Goal: Information Seeking & Learning: Learn about a topic

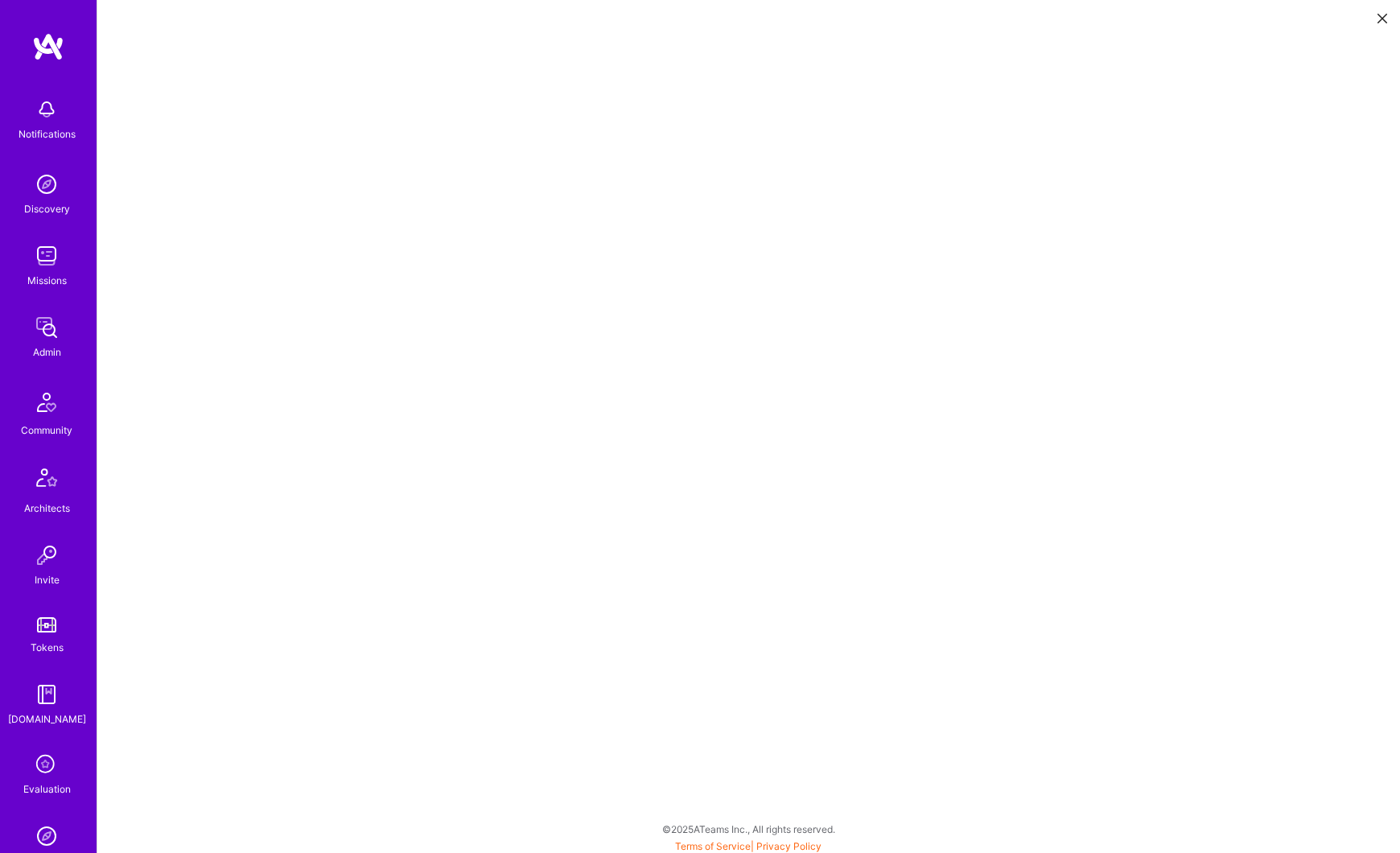
scroll to position [4, 0]
click at [45, 328] on img at bounding box center [47, 327] width 32 height 32
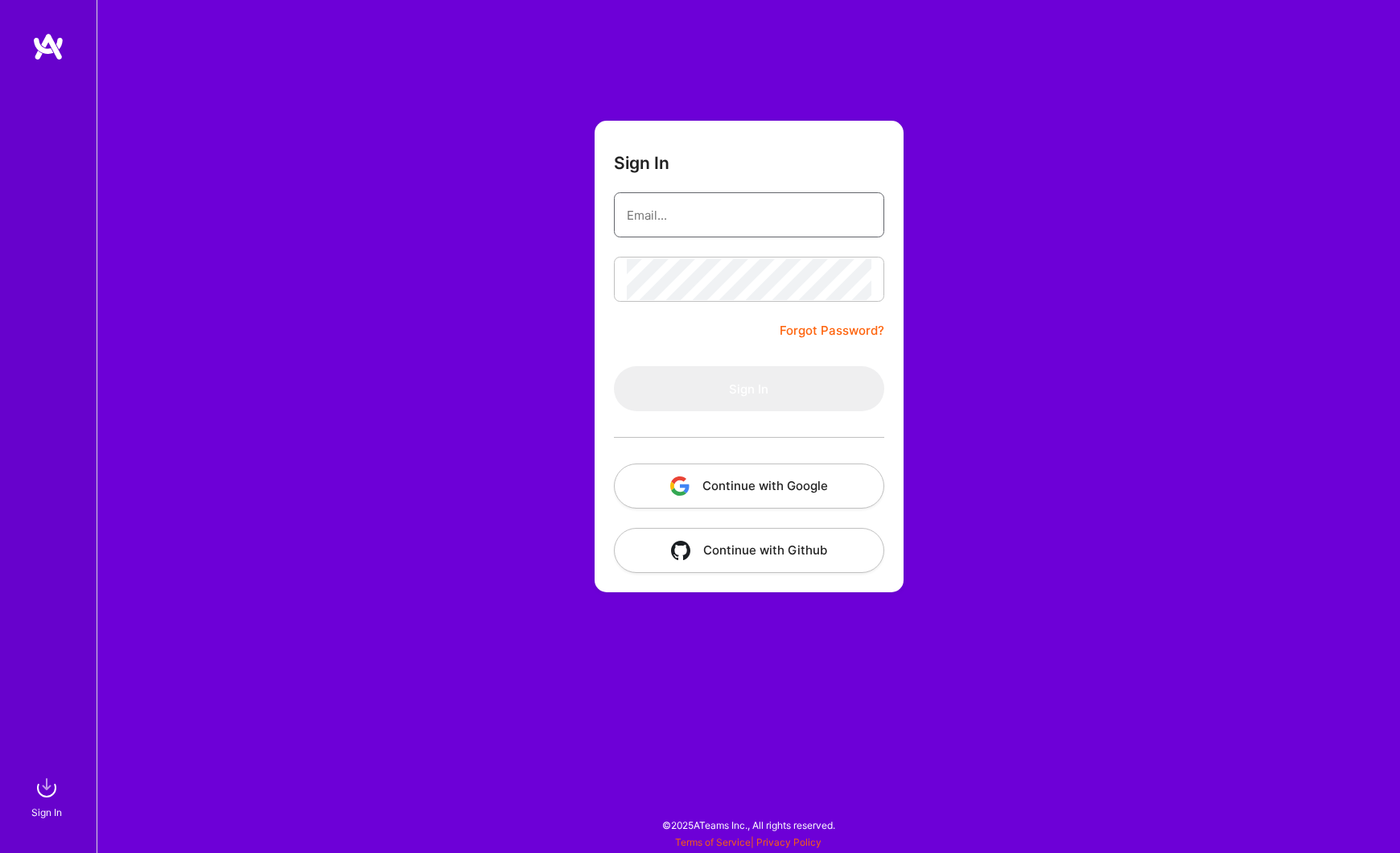
type input "tyler@a.team"
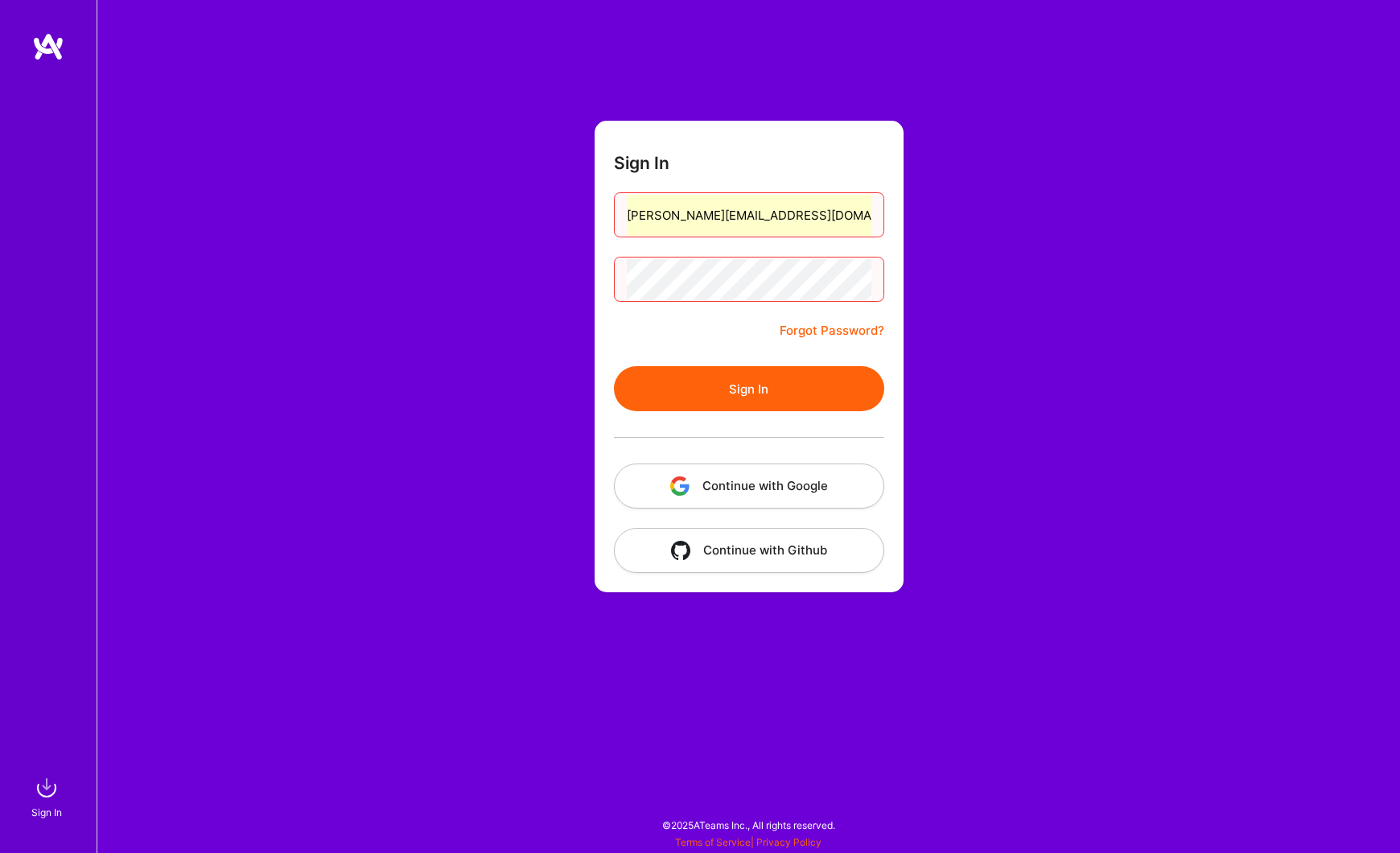
click at [272, 434] on div "Sign In tyler@a.team Forgot Password? Sign In Continue with Google Continue wit…" at bounding box center [748, 426] width 1304 height 853
click at [700, 491] on button "Continue with Google" at bounding box center [749, 485] width 270 height 45
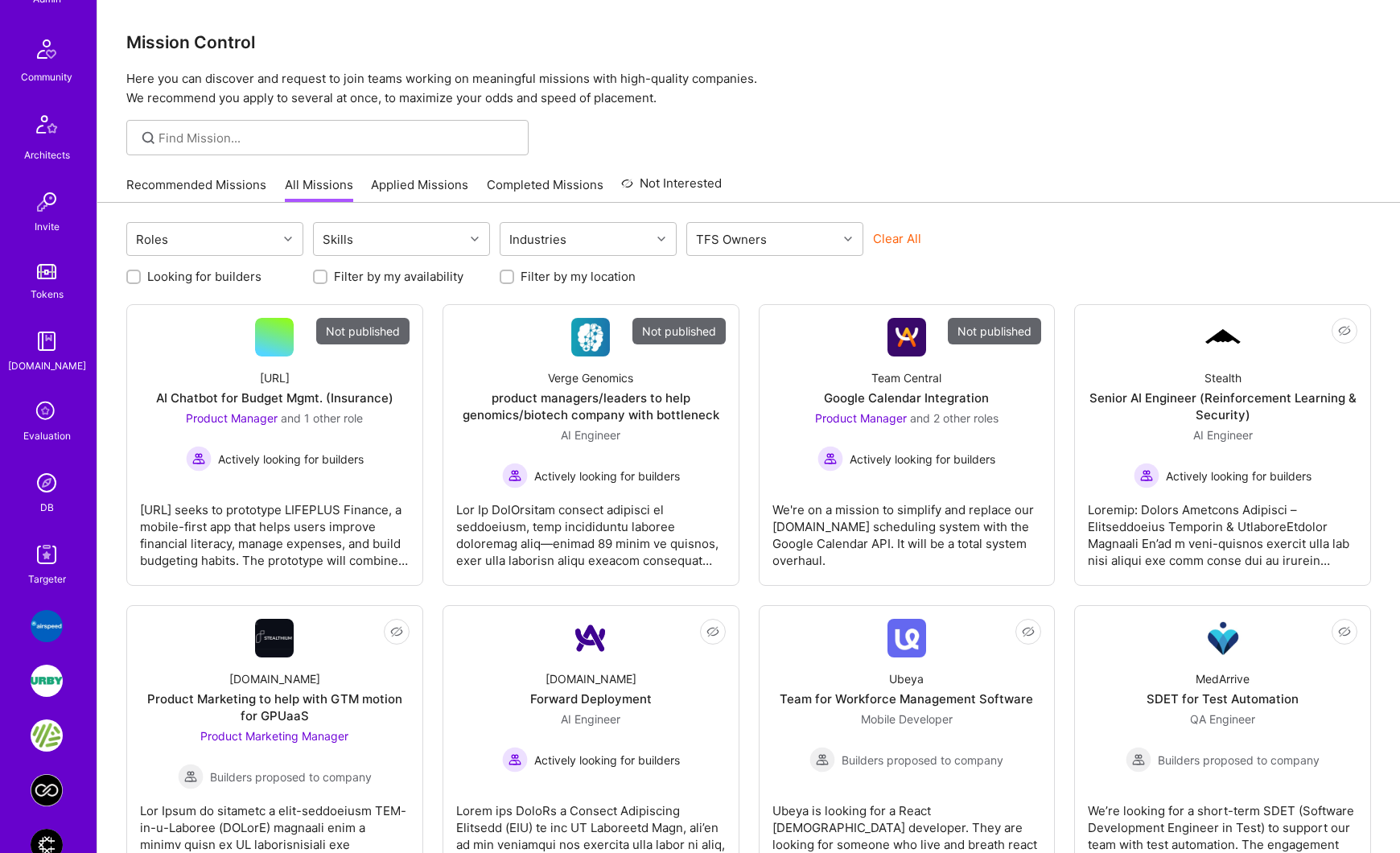
scroll to position [357, 0]
click at [50, 481] on img at bounding box center [47, 480] width 32 height 32
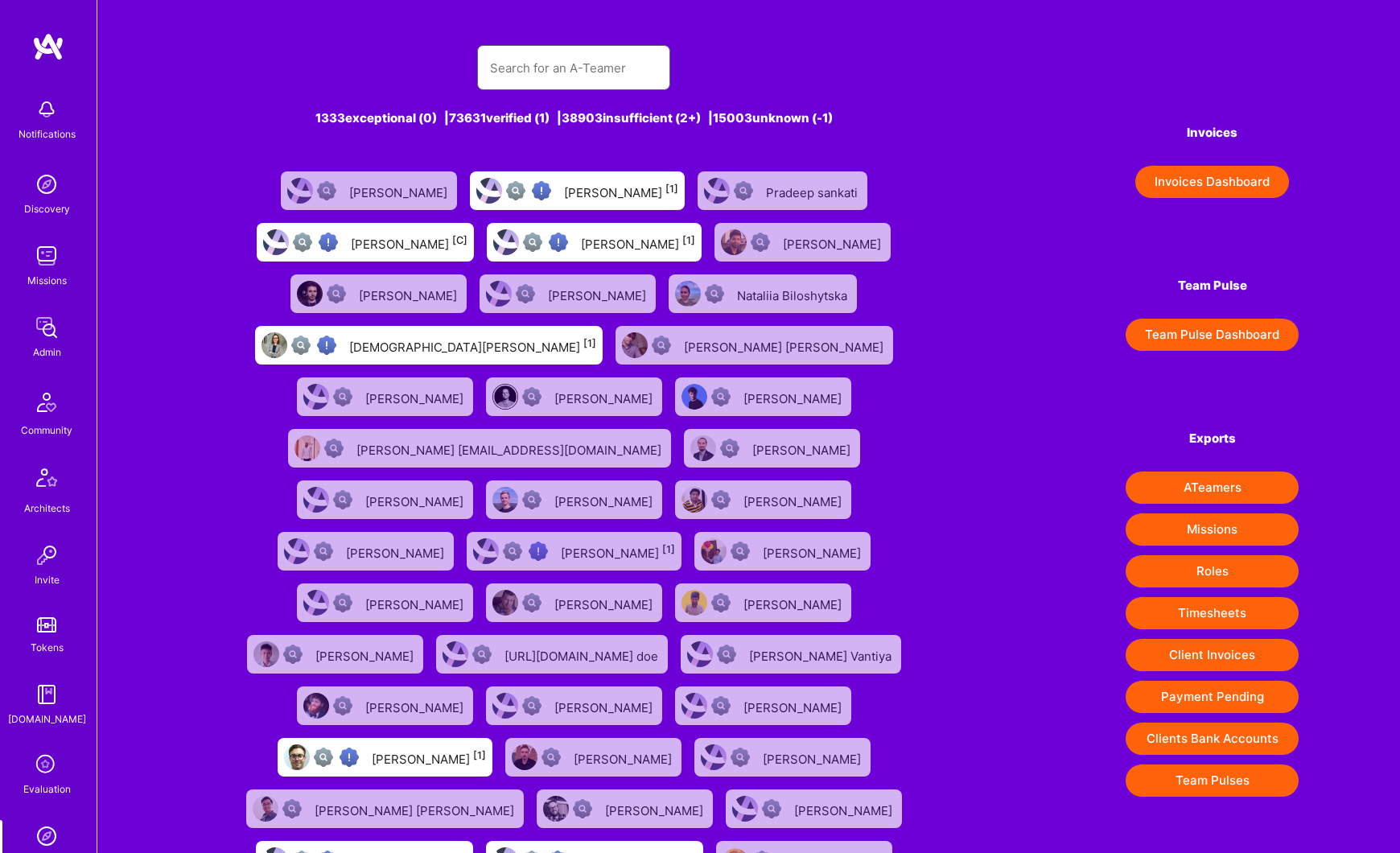
click at [525, 72] on input "text" at bounding box center [574, 67] width 167 height 41
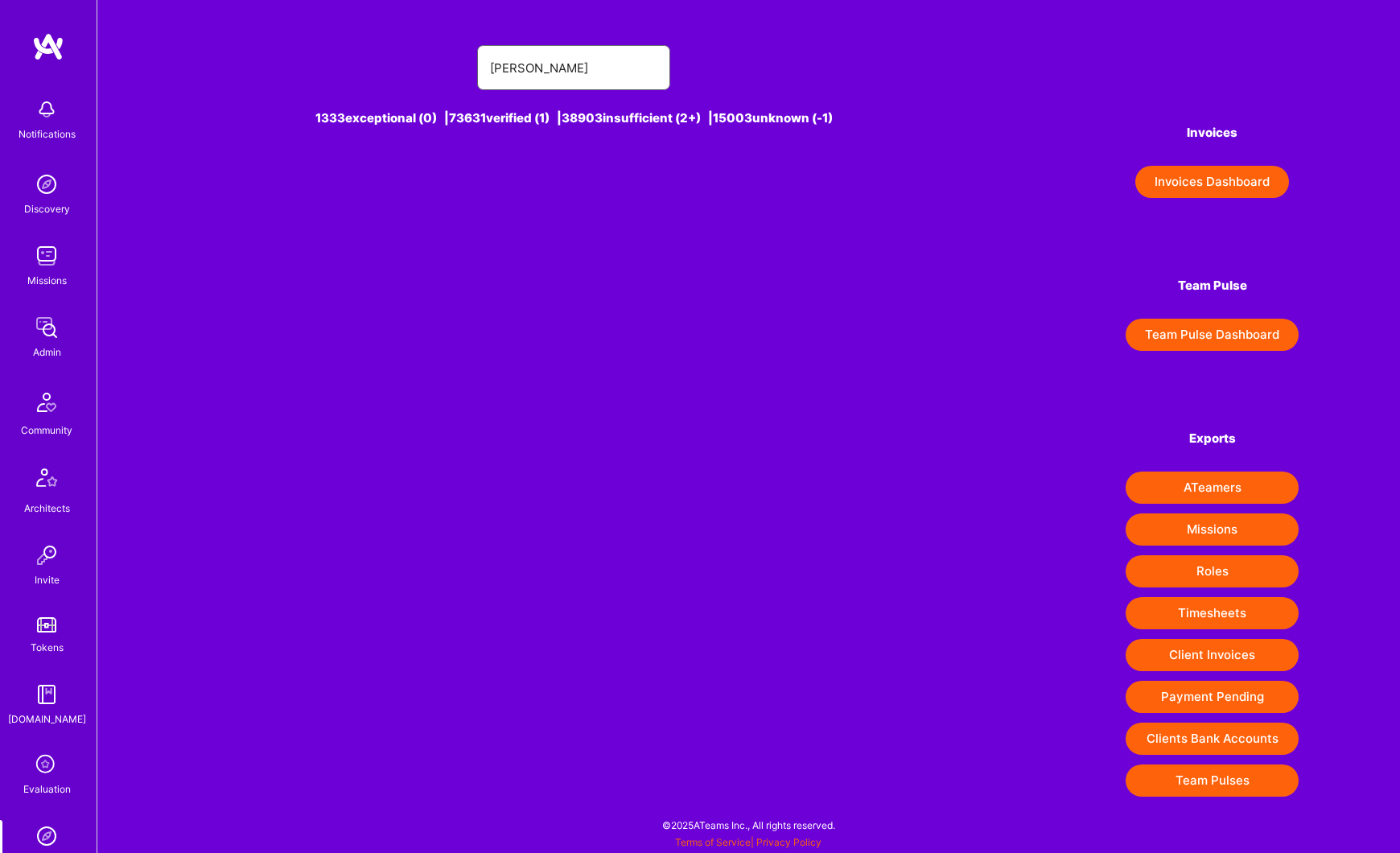
click at [530, 68] on input "sean o'brien" at bounding box center [574, 67] width 167 height 41
type input "sean obrien"
click at [588, 186] on div "Sean OBrien [0]" at bounding box center [617, 190] width 116 height 21
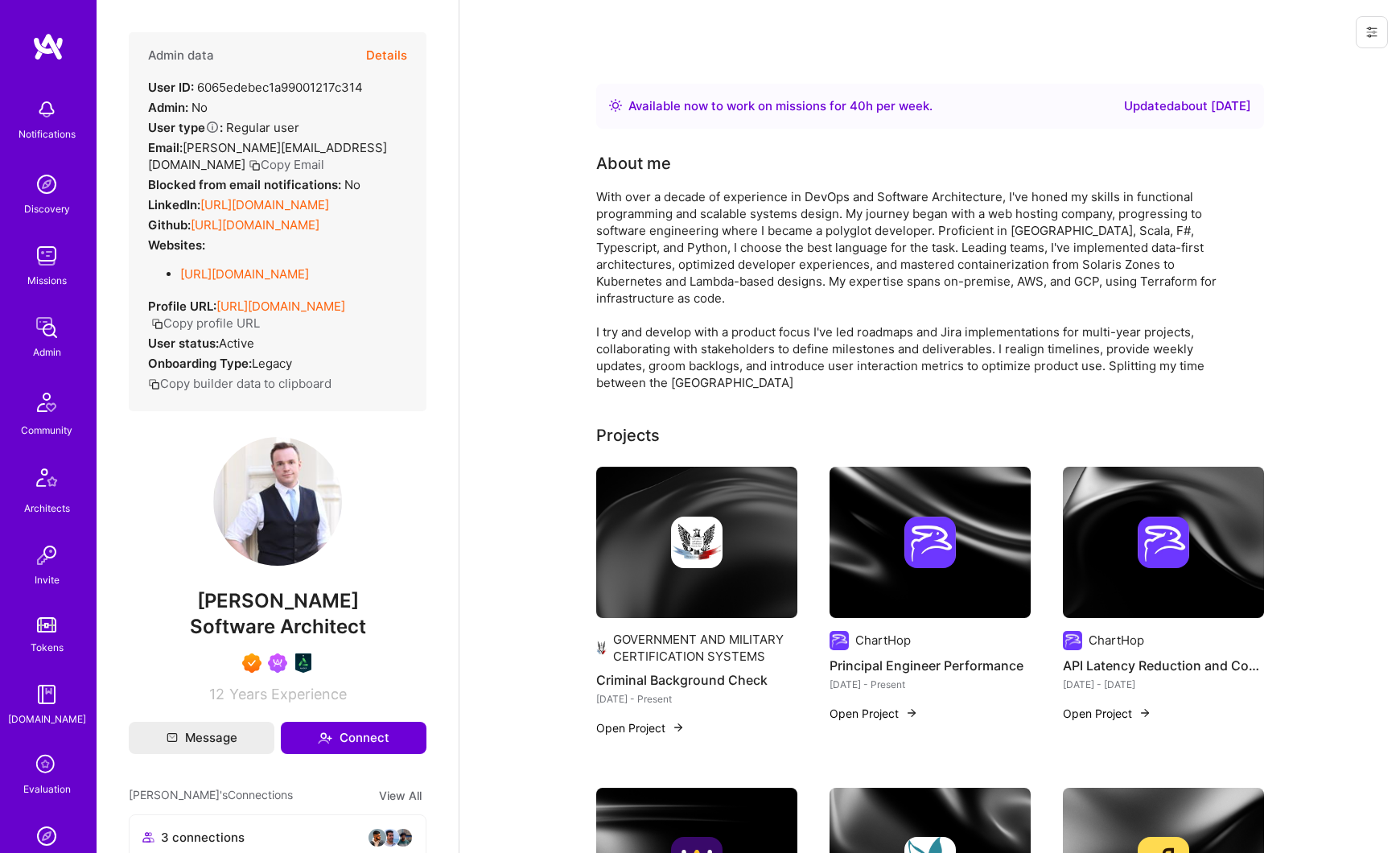
click at [379, 61] on button "Details" at bounding box center [386, 54] width 41 height 47
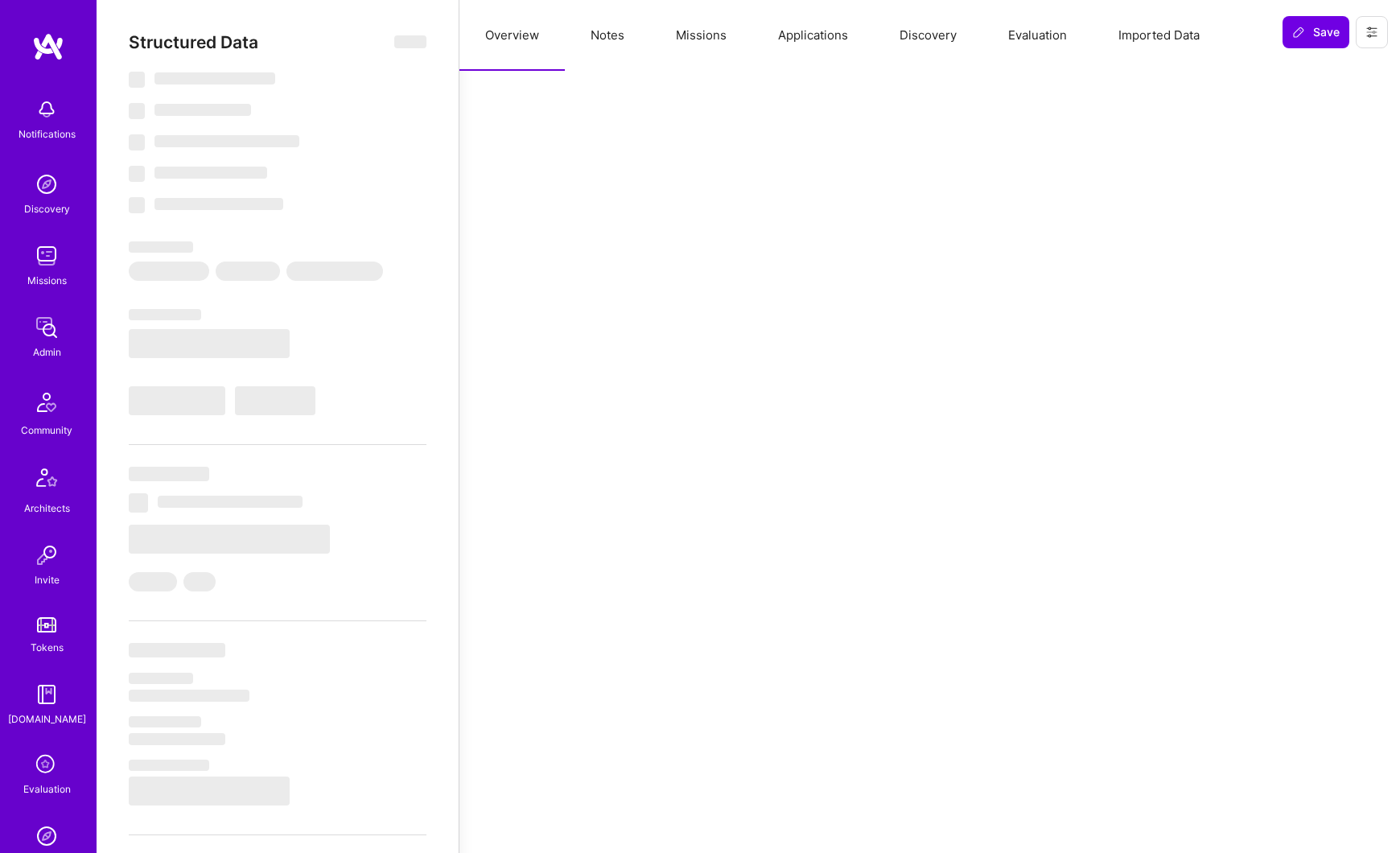
type textarea "x"
click at [797, 43] on button "Applications" at bounding box center [812, 35] width 122 height 70
select select "Right Now"
select select "7"
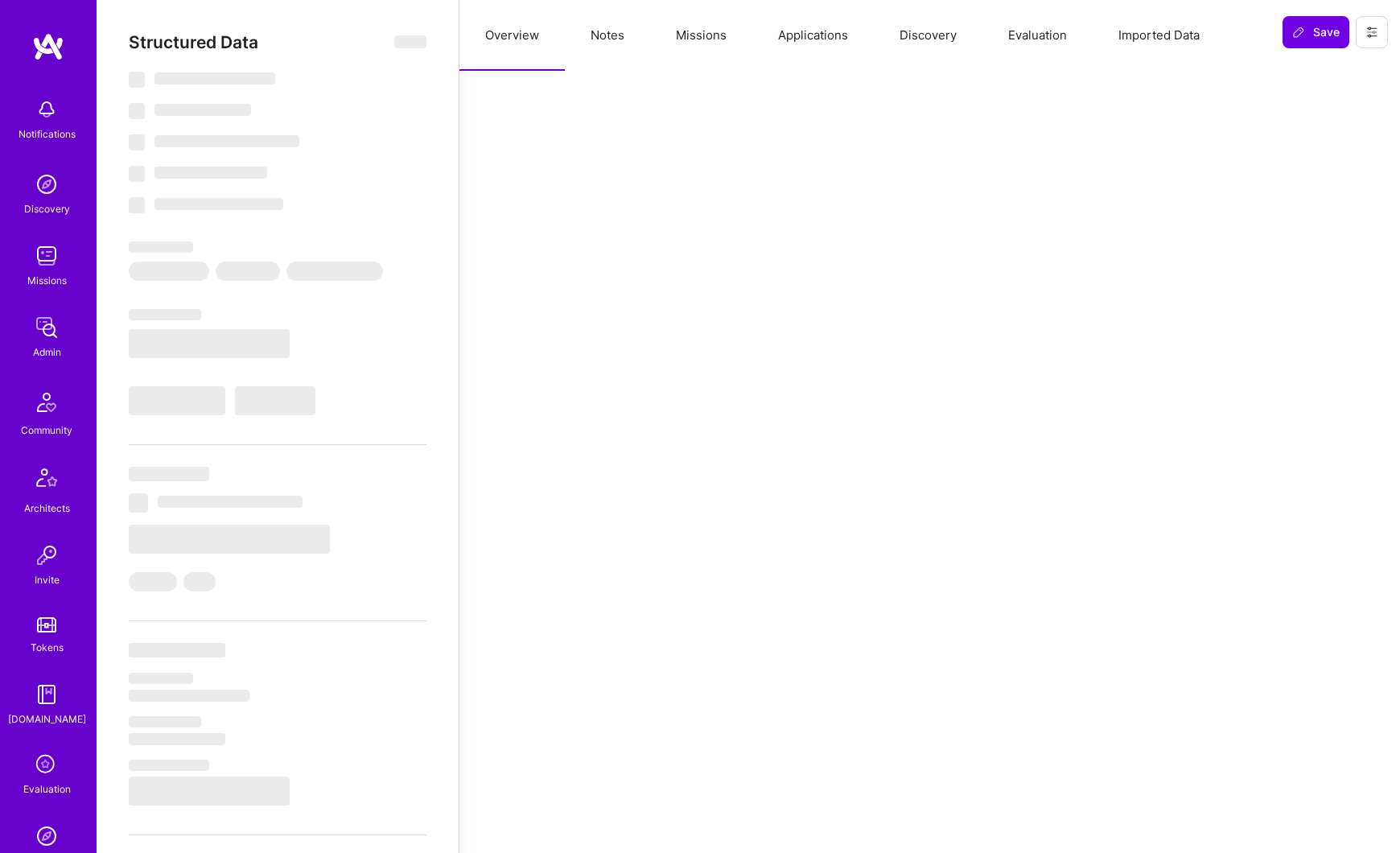
select select "7"
select select "US"
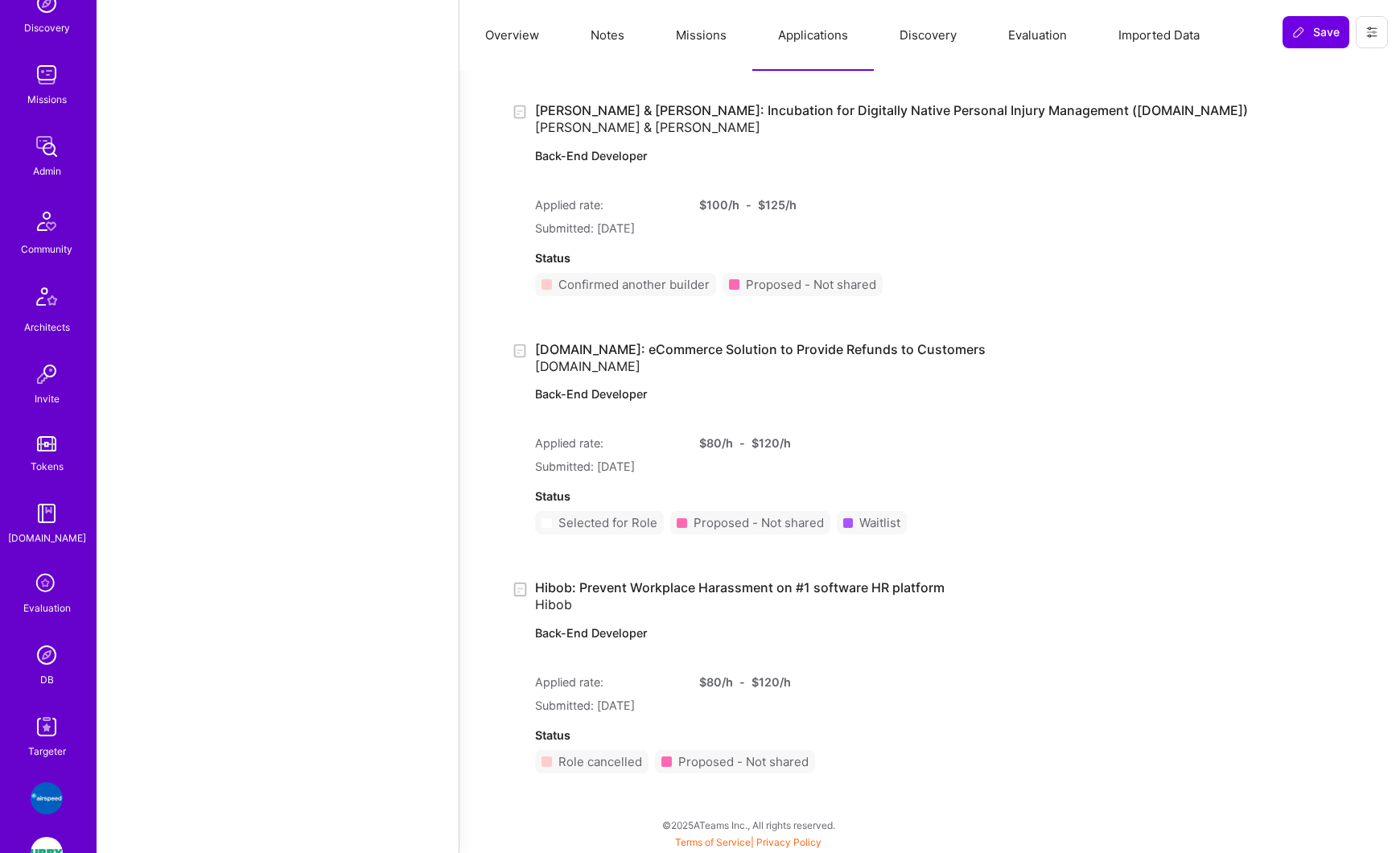
scroll to position [186, 0]
click at [52, 646] on img at bounding box center [47, 650] width 32 height 32
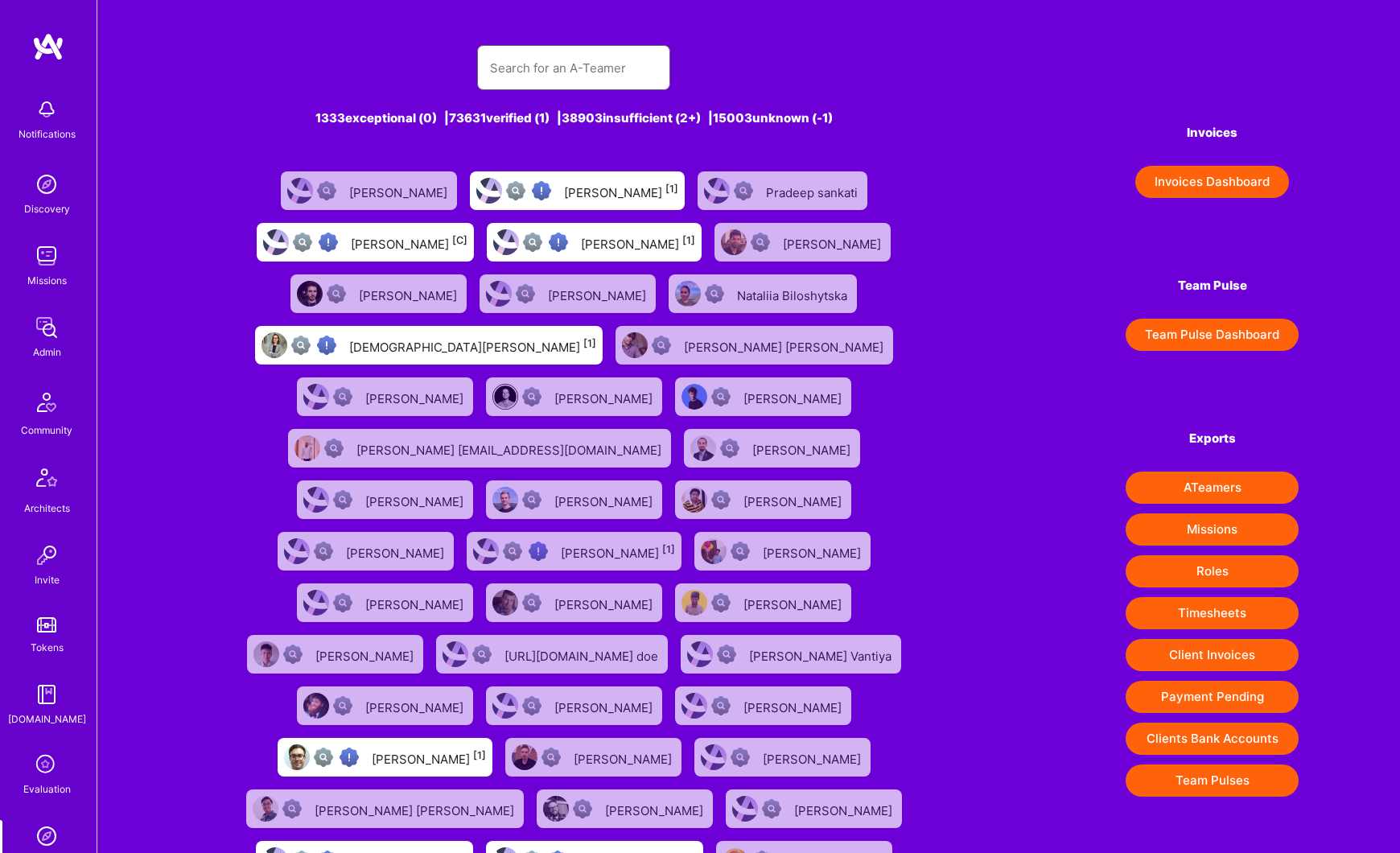
click at [540, 65] on input "text" at bounding box center [574, 67] width 167 height 41
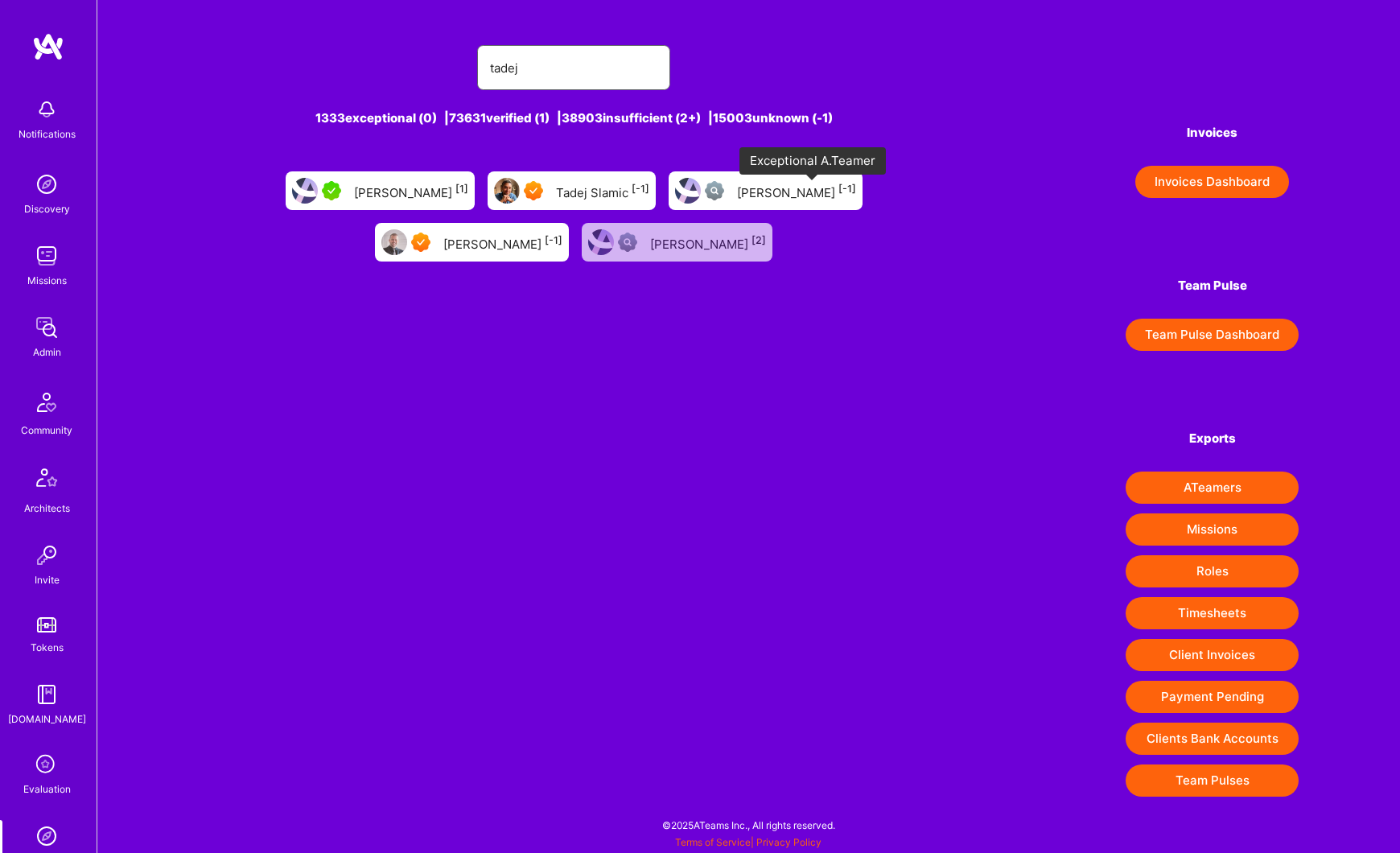
type input "tadej"
click at [431, 233] on img at bounding box center [420, 242] width 19 height 19
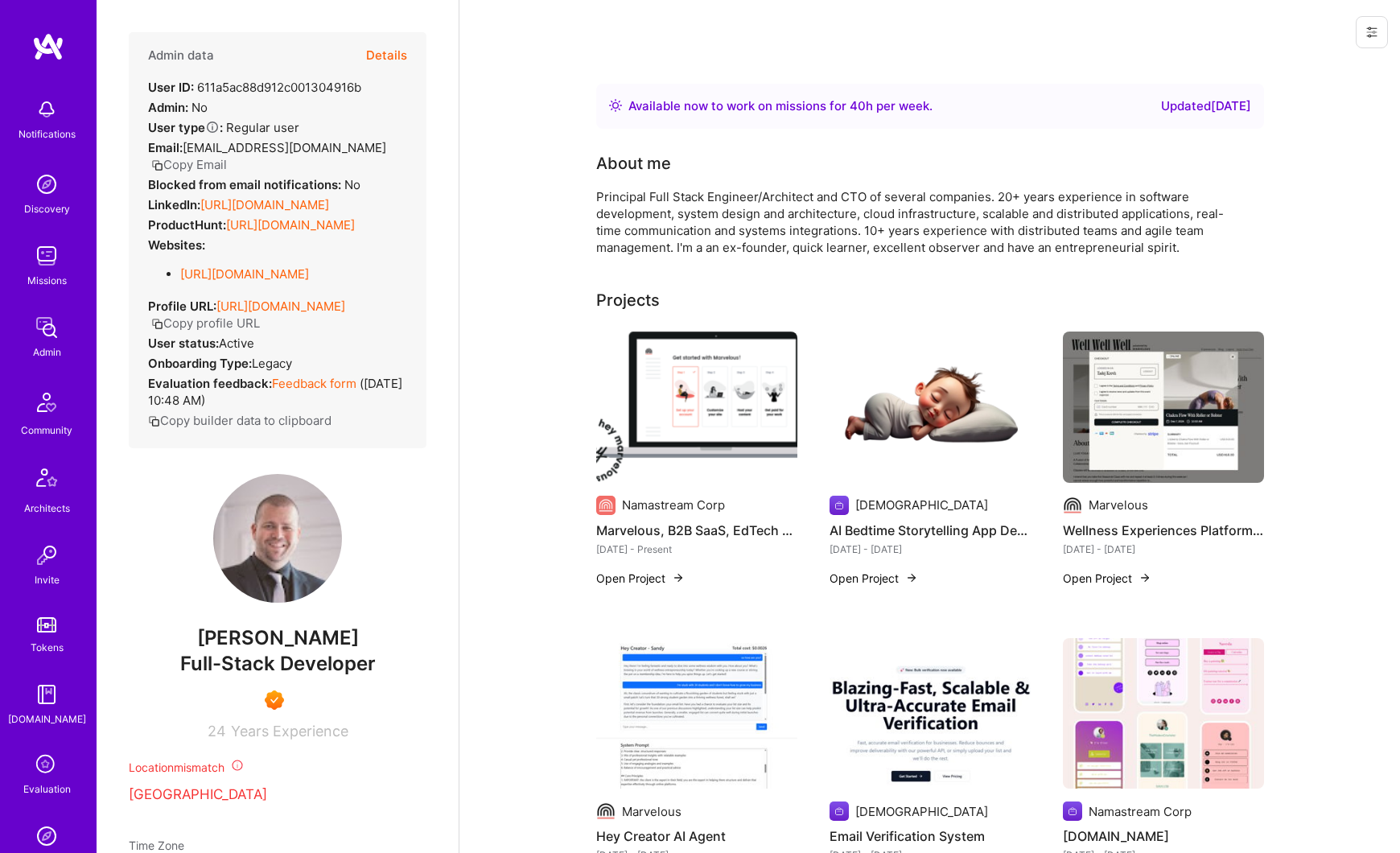
click at [389, 56] on button "Details" at bounding box center [386, 54] width 41 height 47
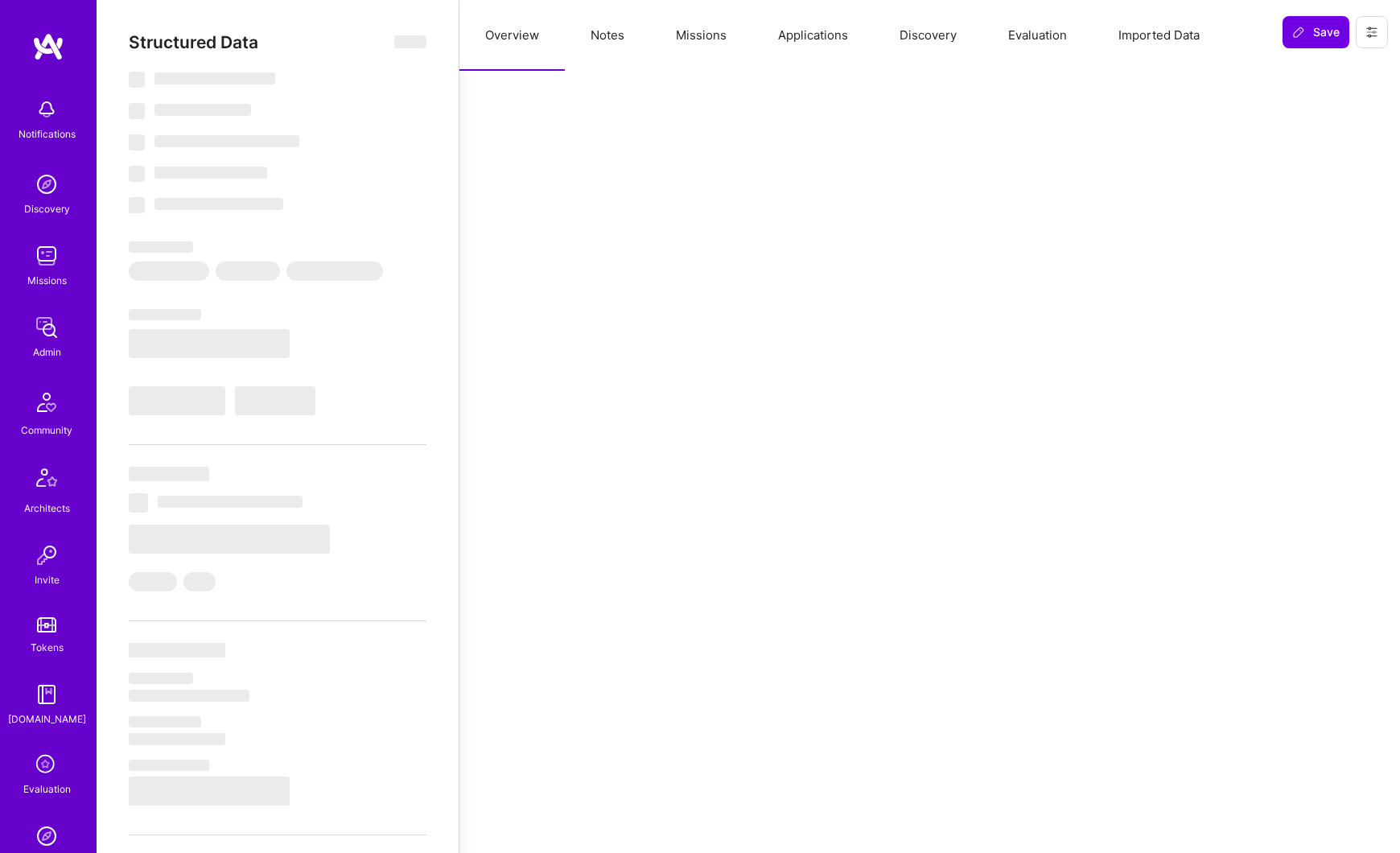
click at [809, 41] on button "Applications" at bounding box center [812, 35] width 122 height 70
type textarea "x"
select select "Right Now"
select select "7"
select select "4"
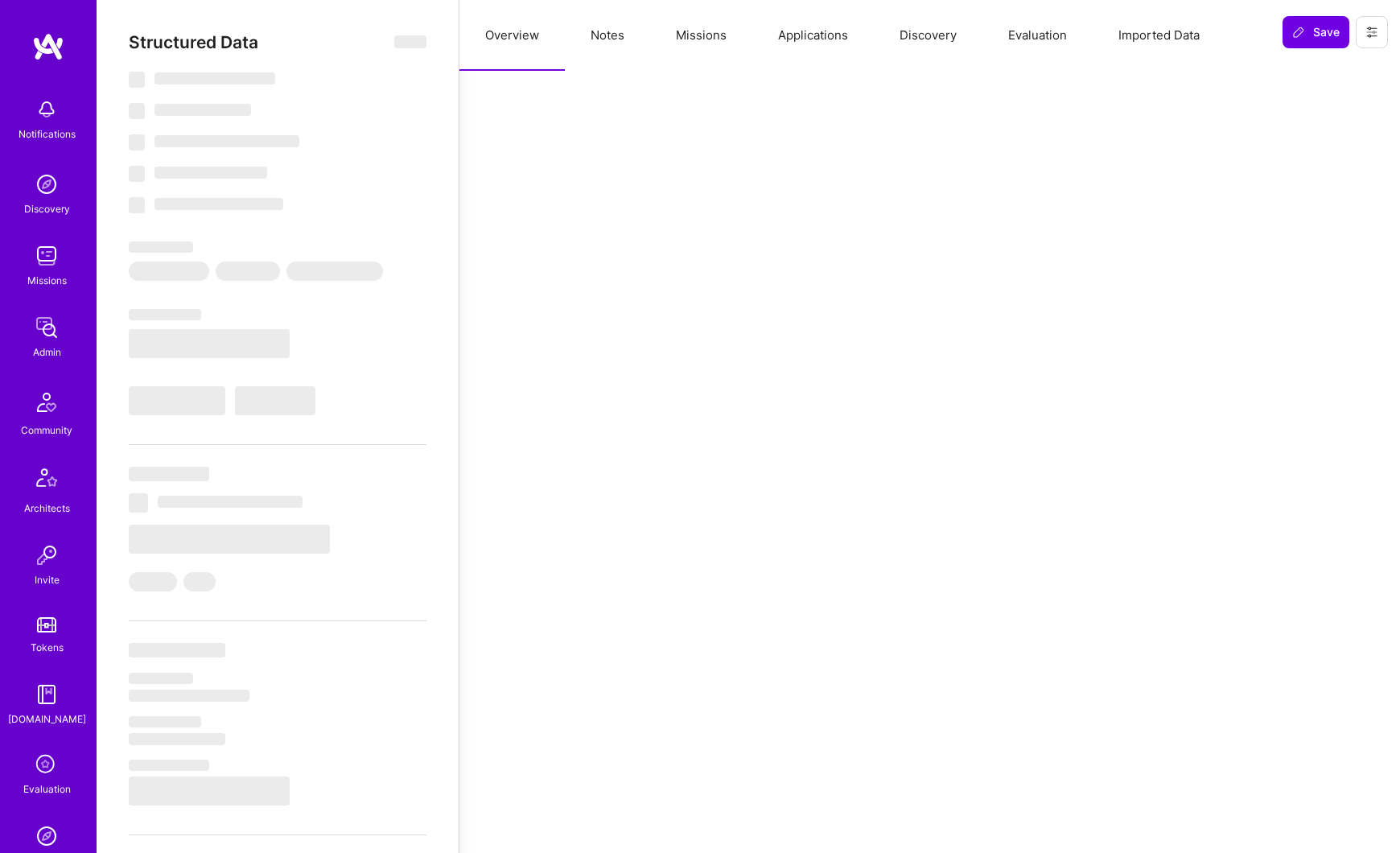
select select "7"
select select "SI"
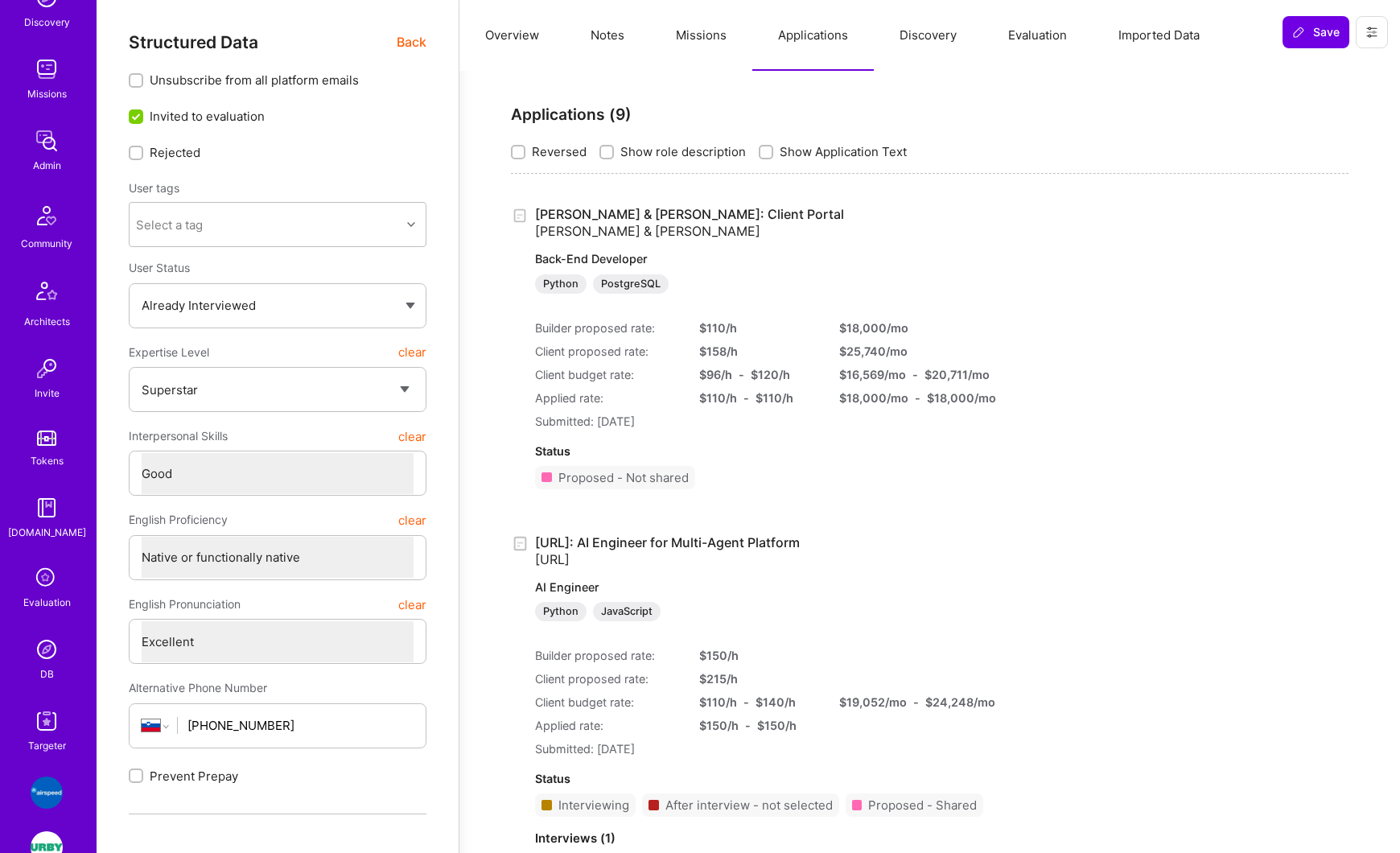
scroll to position [188, 0]
click at [52, 713] on img at bounding box center [47, 719] width 32 height 32
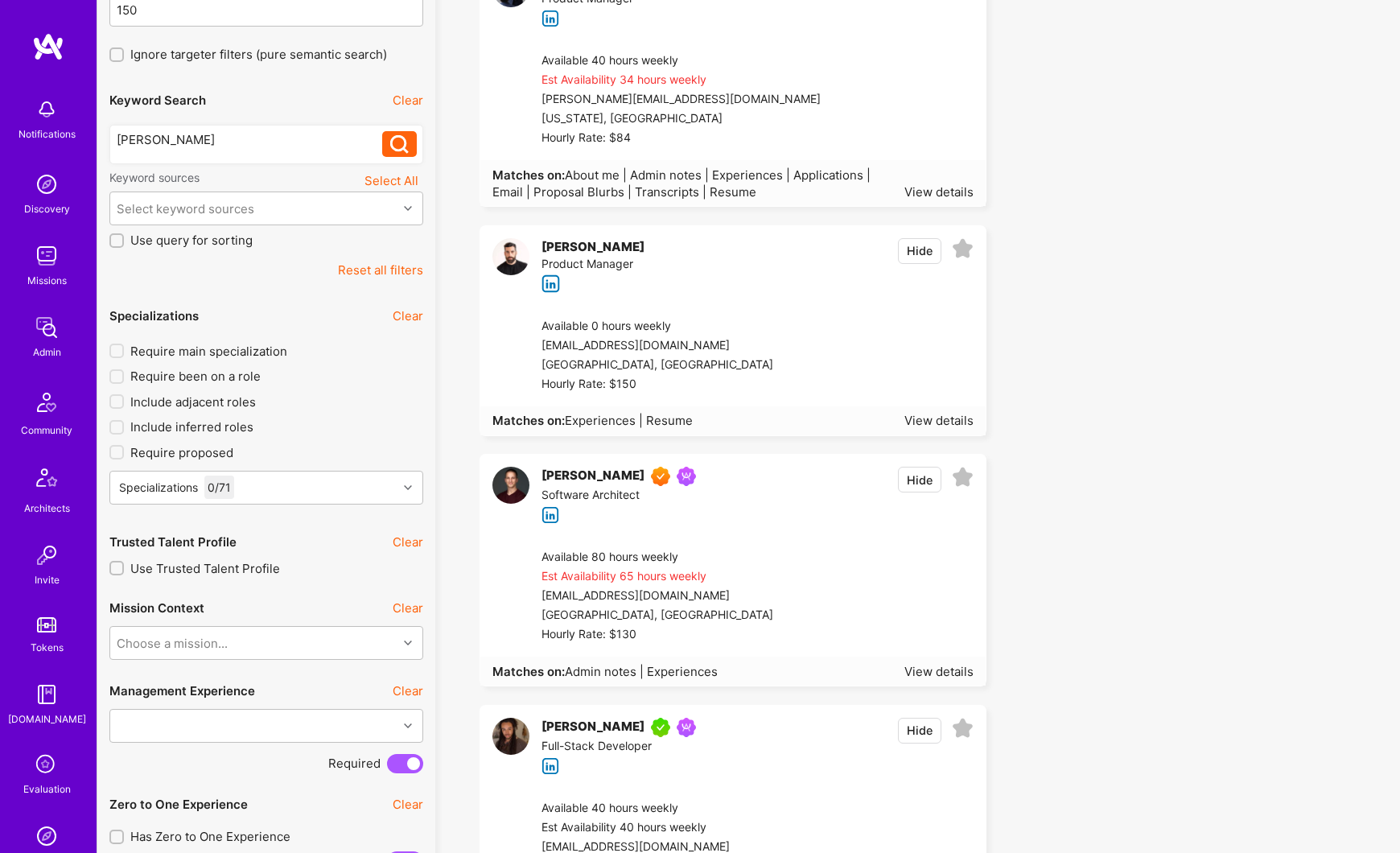
scroll to position [264, 0]
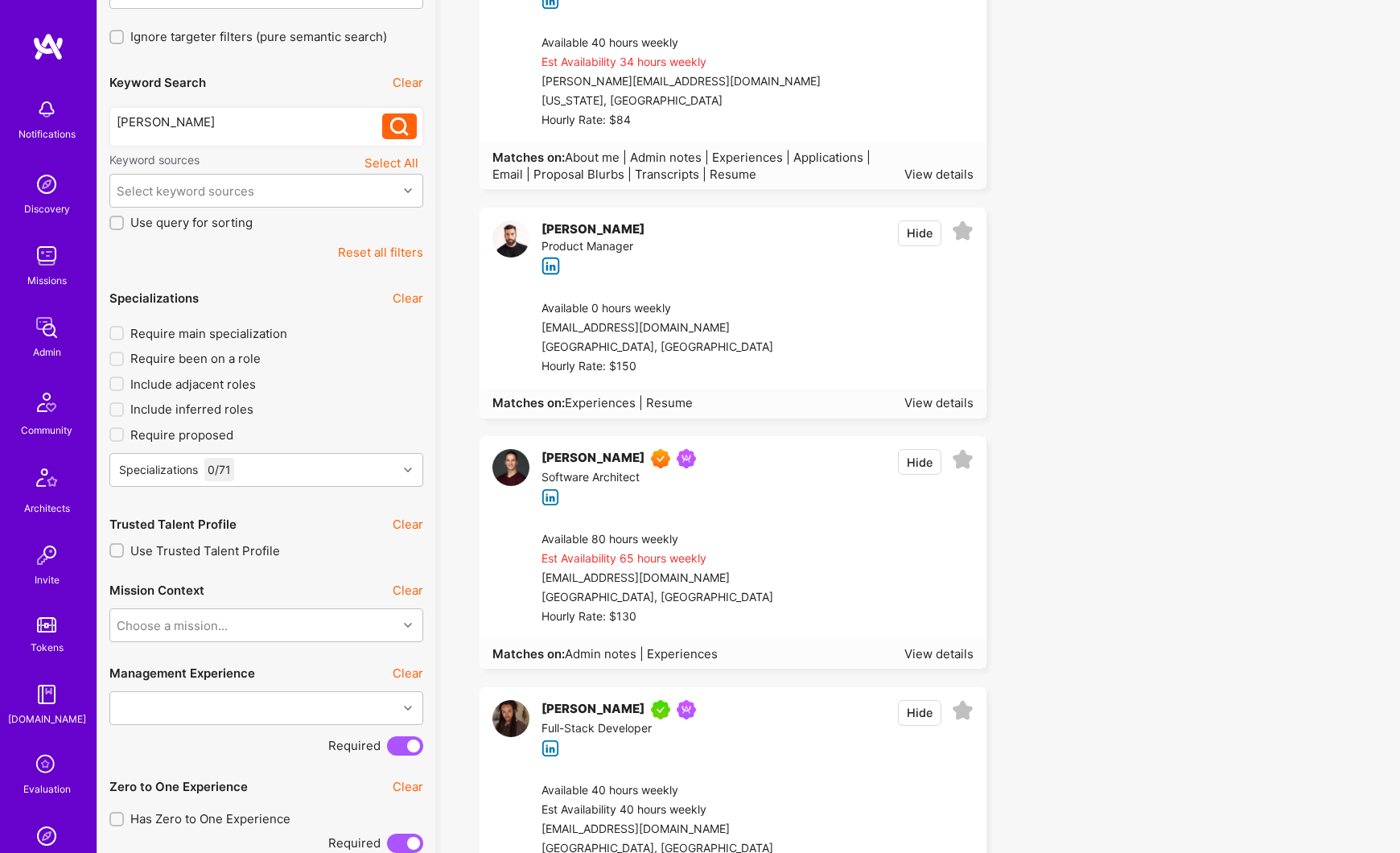
click at [363, 255] on button "Reset all filters" at bounding box center [380, 252] width 85 height 17
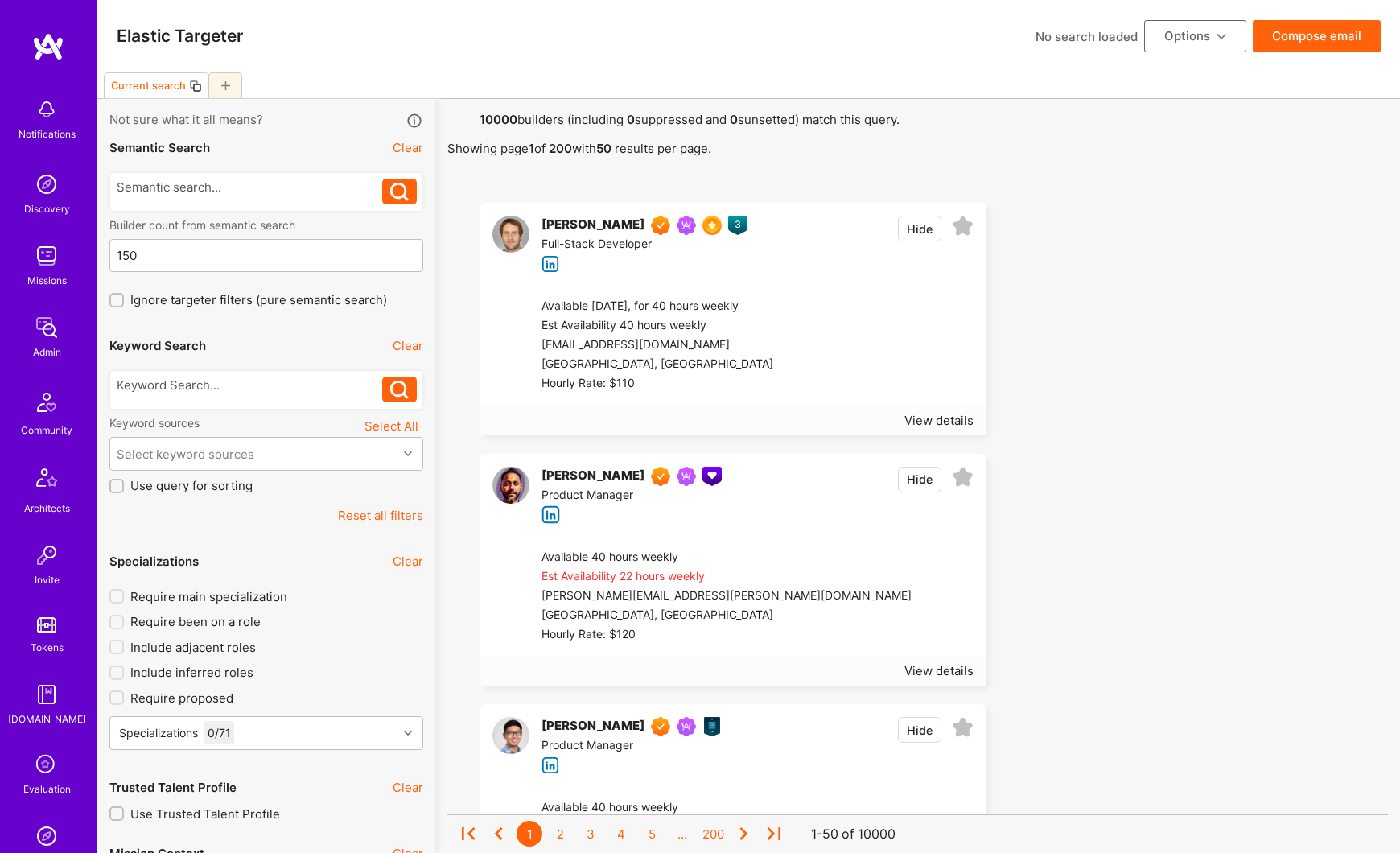
click at [43, 334] on img at bounding box center [47, 327] width 32 height 32
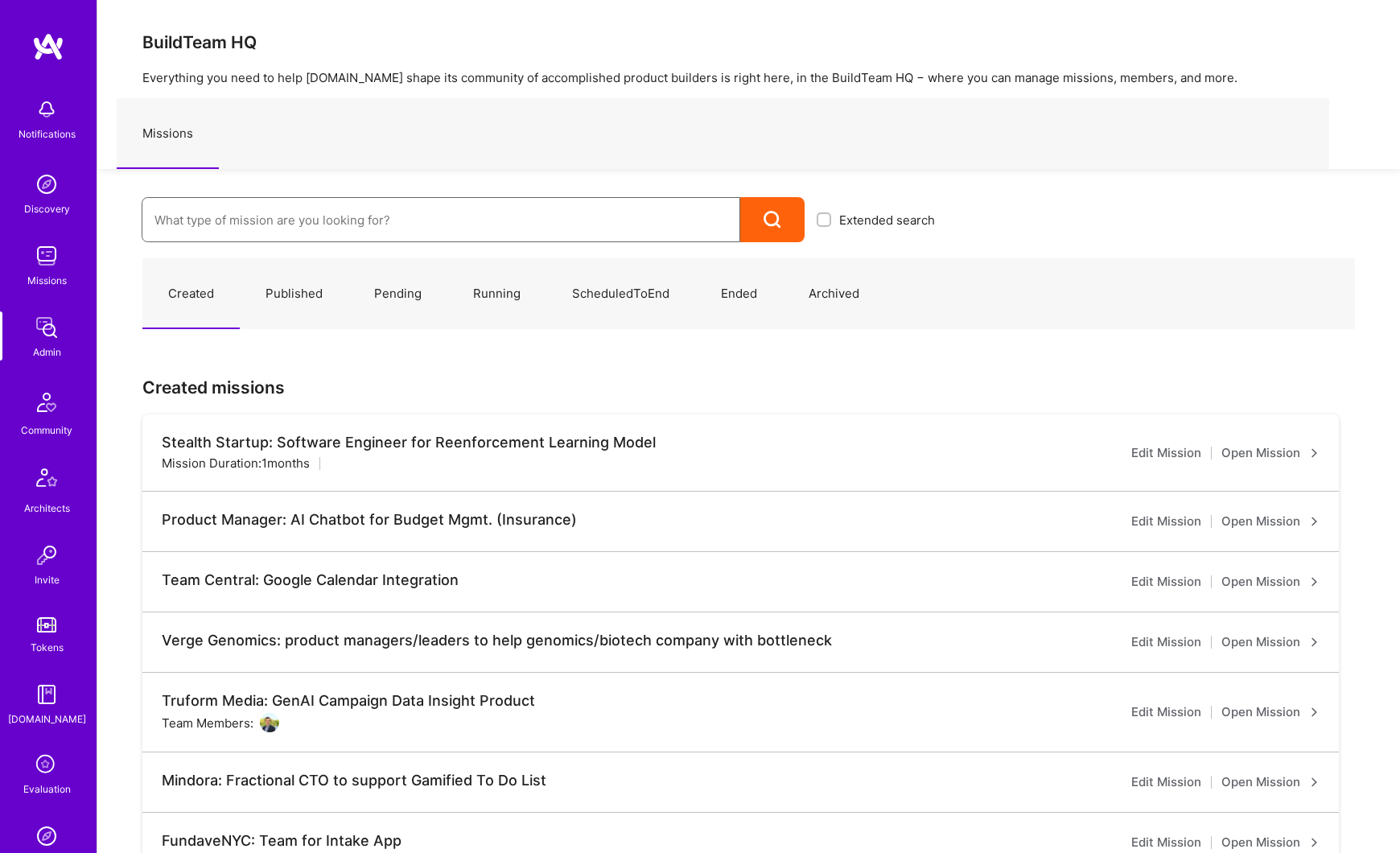
click at [226, 229] on input at bounding box center [441, 219] width 573 height 41
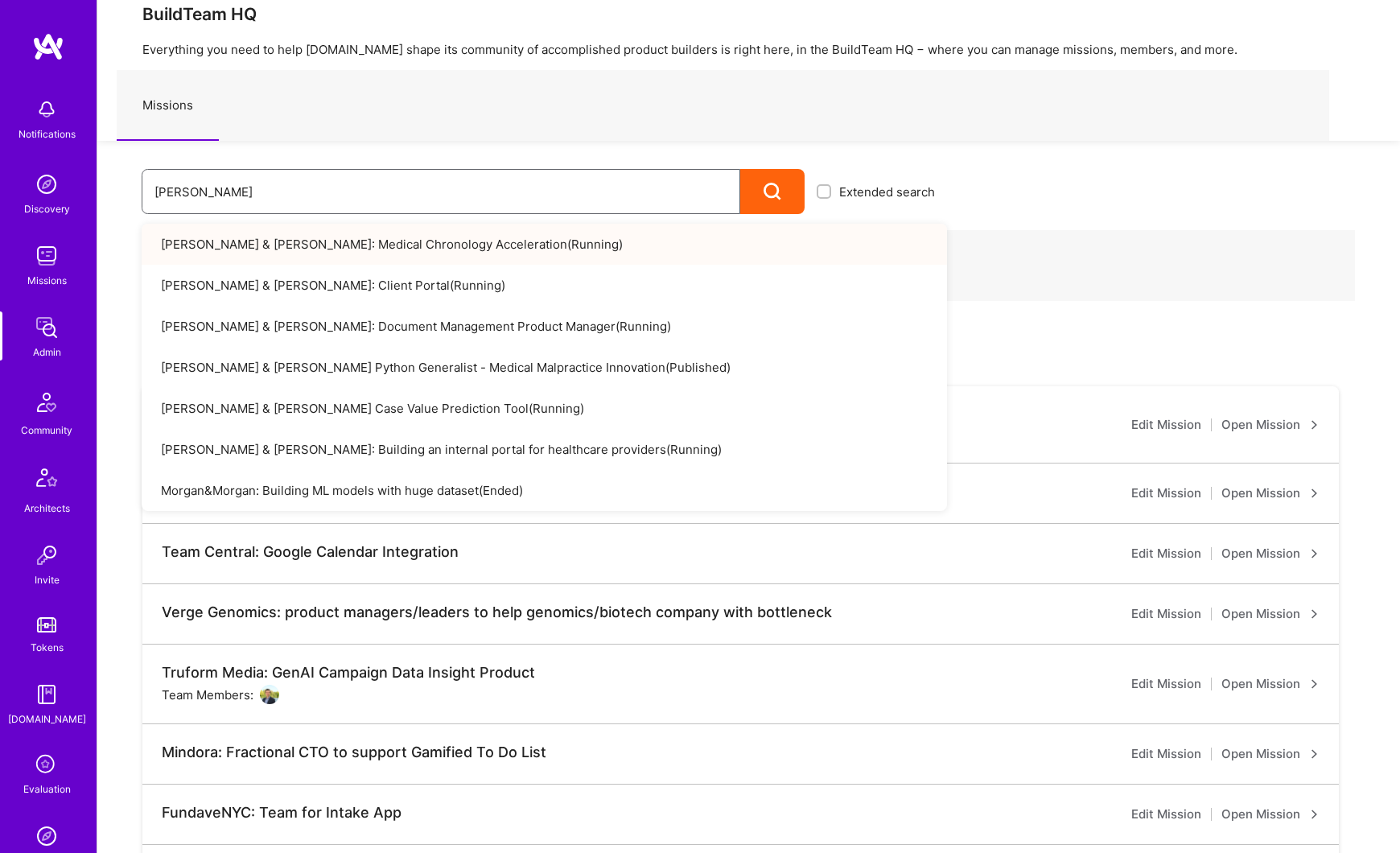
scroll to position [41, 0]
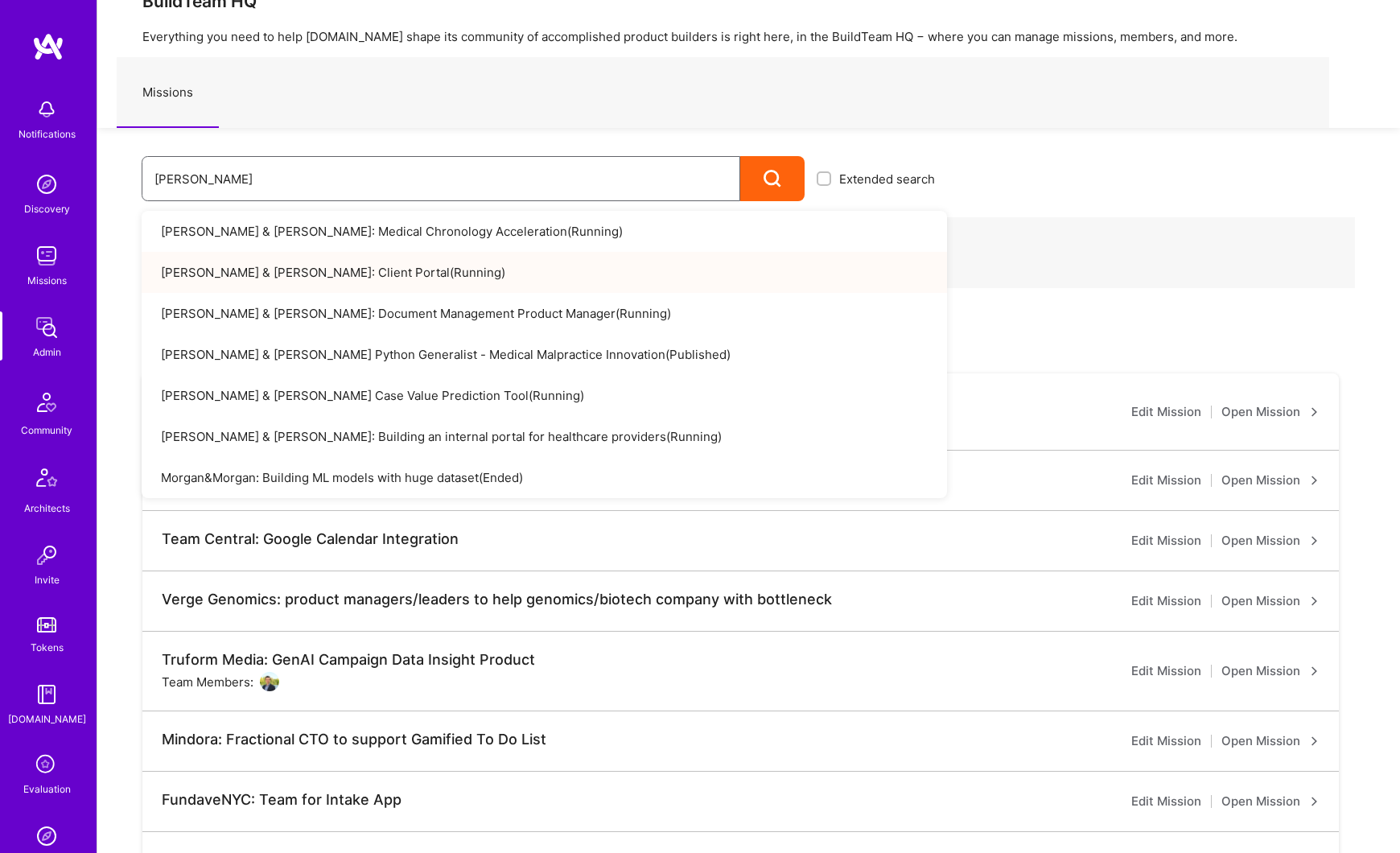
type input "morgan"
click at [336, 273] on link "Morgan & Morgan: Client Portal ( Running )" at bounding box center [544, 271] width 806 height 41
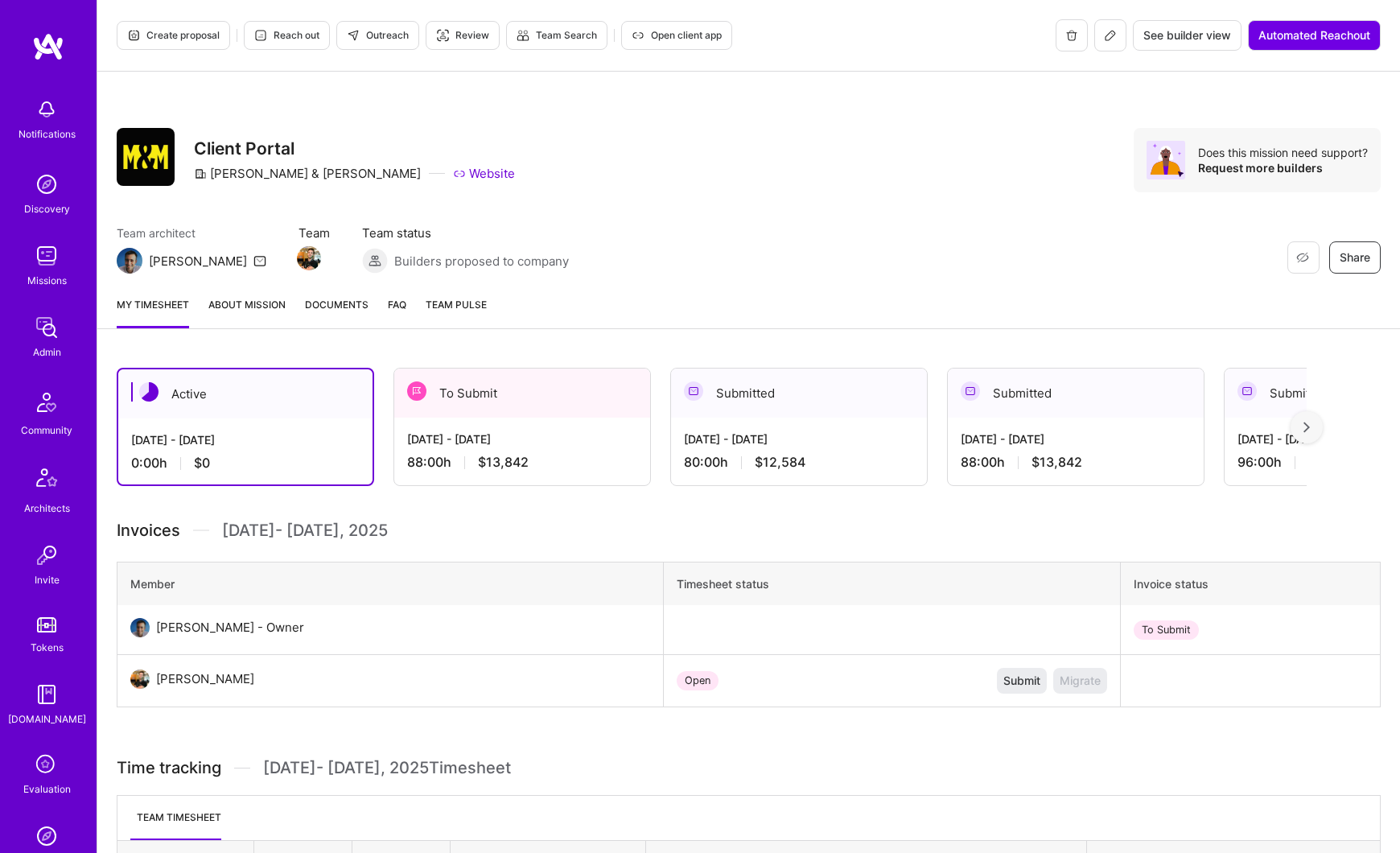
click at [250, 299] on link "About Mission" at bounding box center [247, 312] width 77 height 32
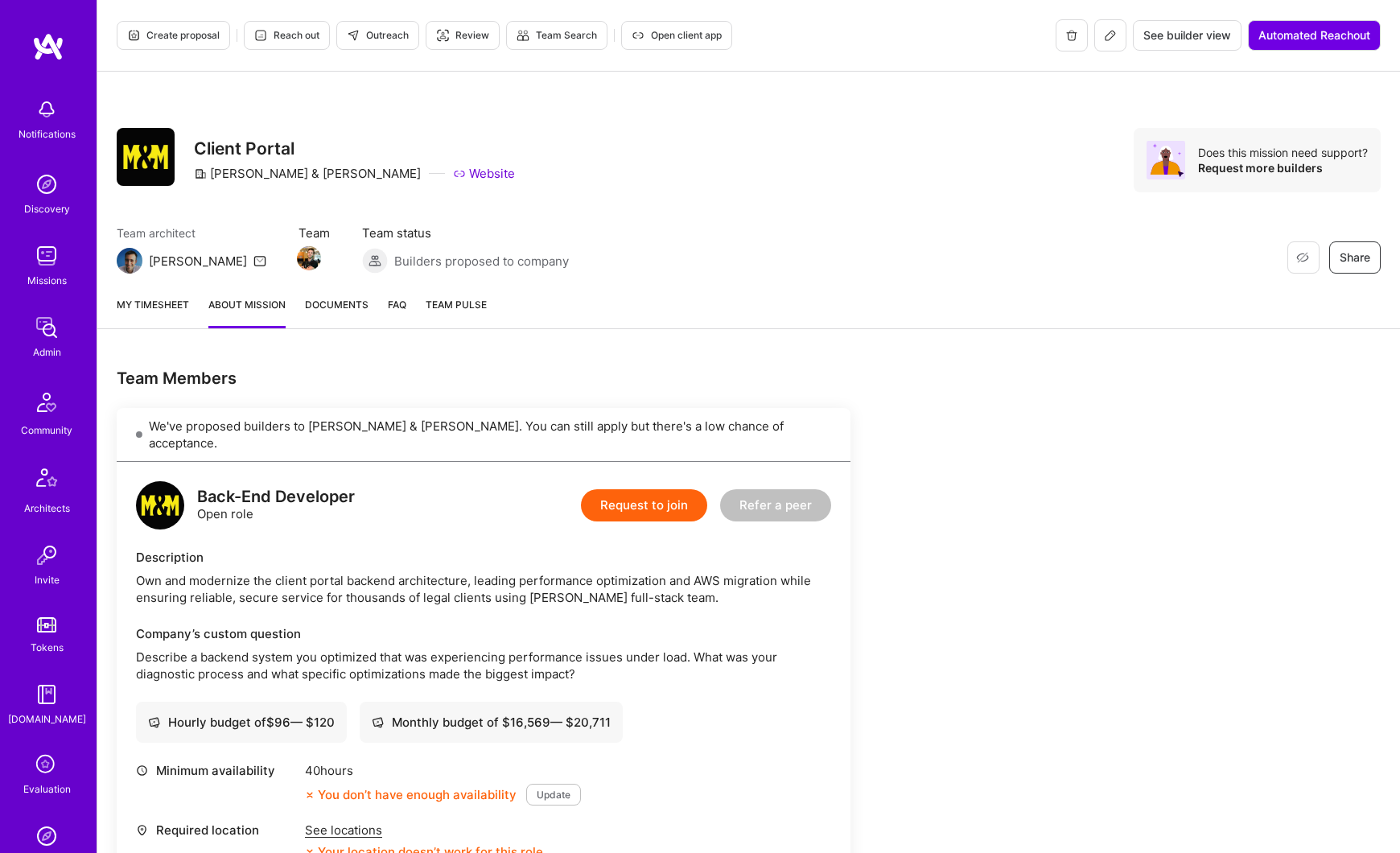
click at [1110, 43] on button at bounding box center [1111, 35] width 32 height 32
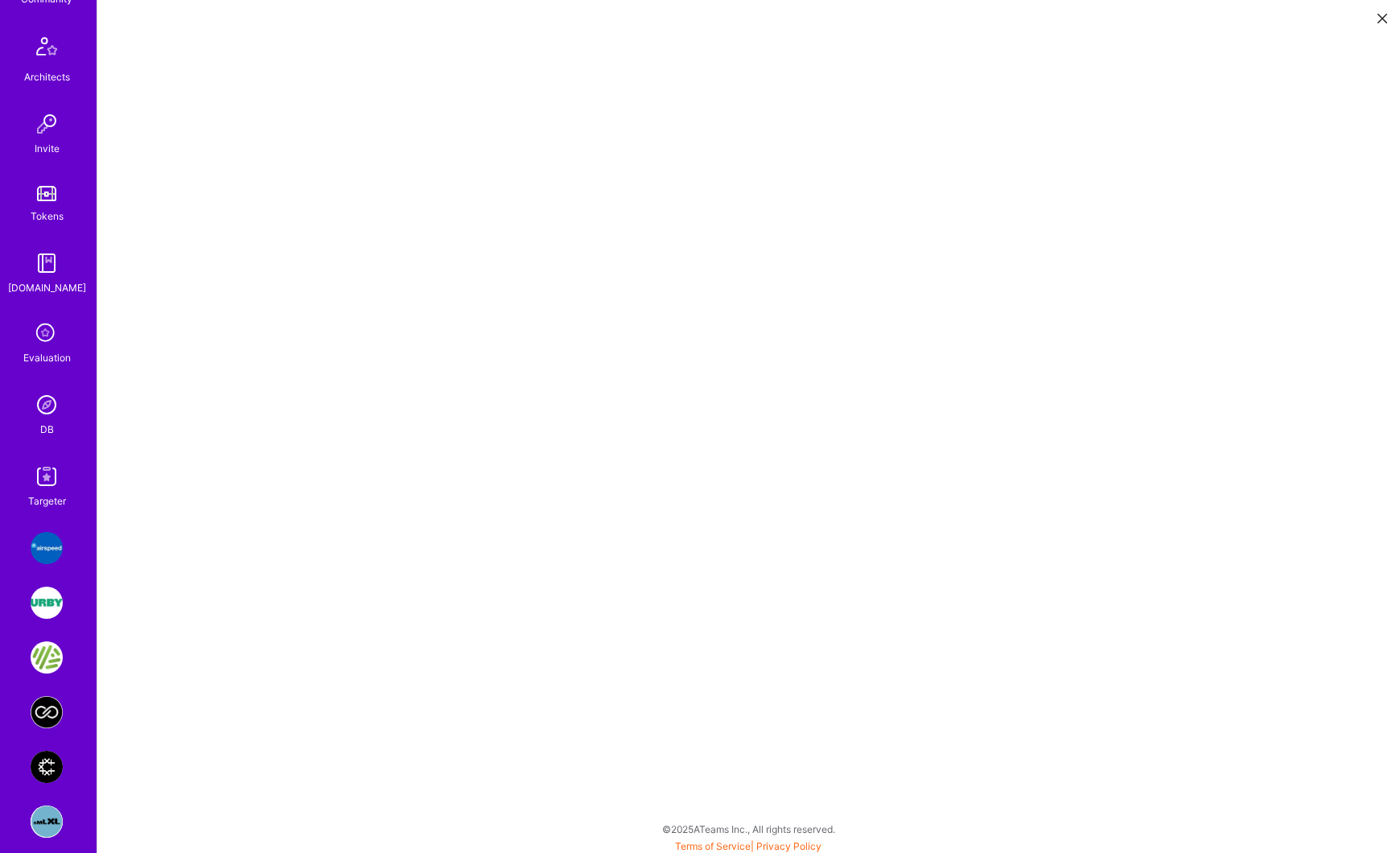
scroll to position [437, 0]
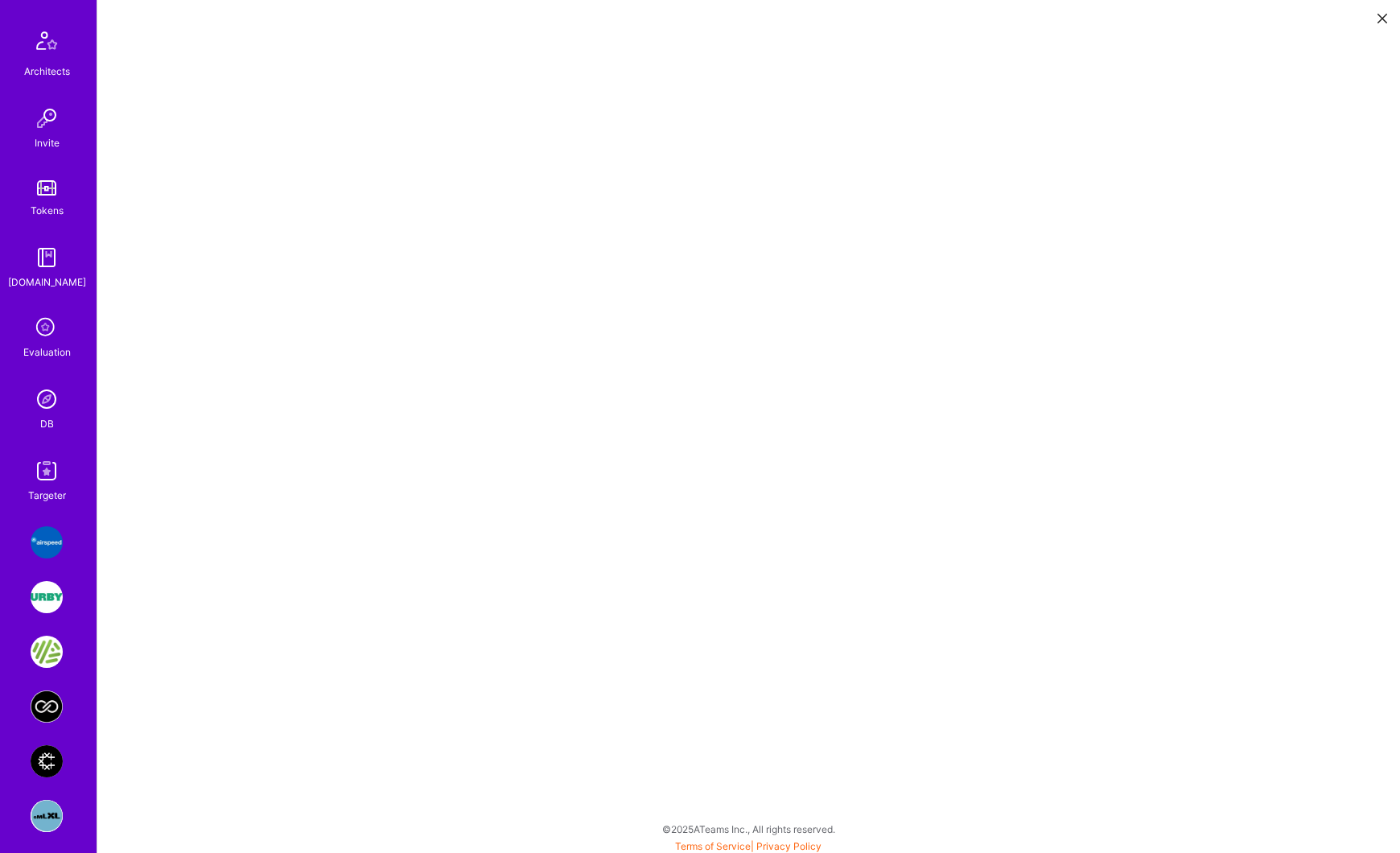
click at [50, 482] on img at bounding box center [47, 471] width 32 height 32
